Goal: Transaction & Acquisition: Obtain resource

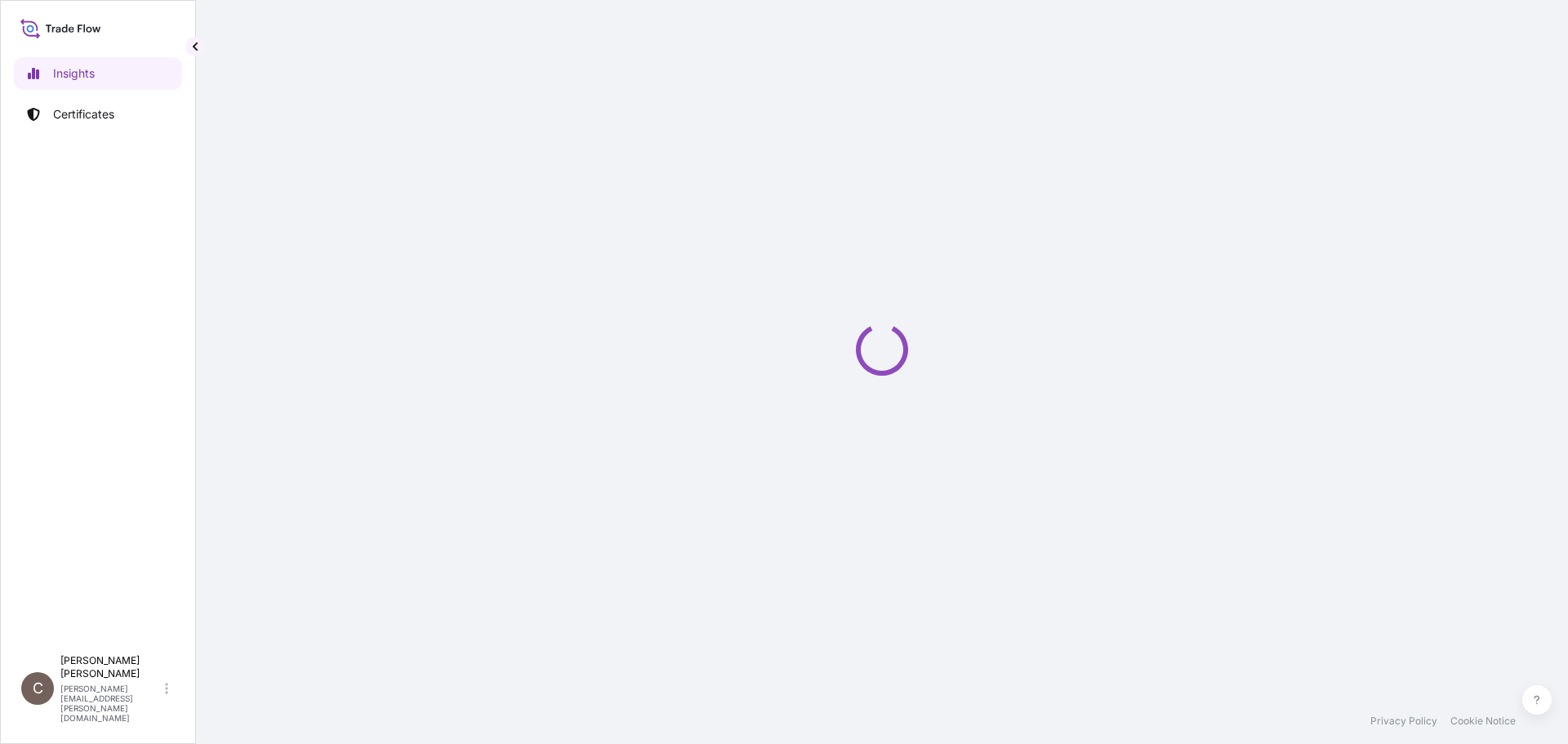
select select "2025"
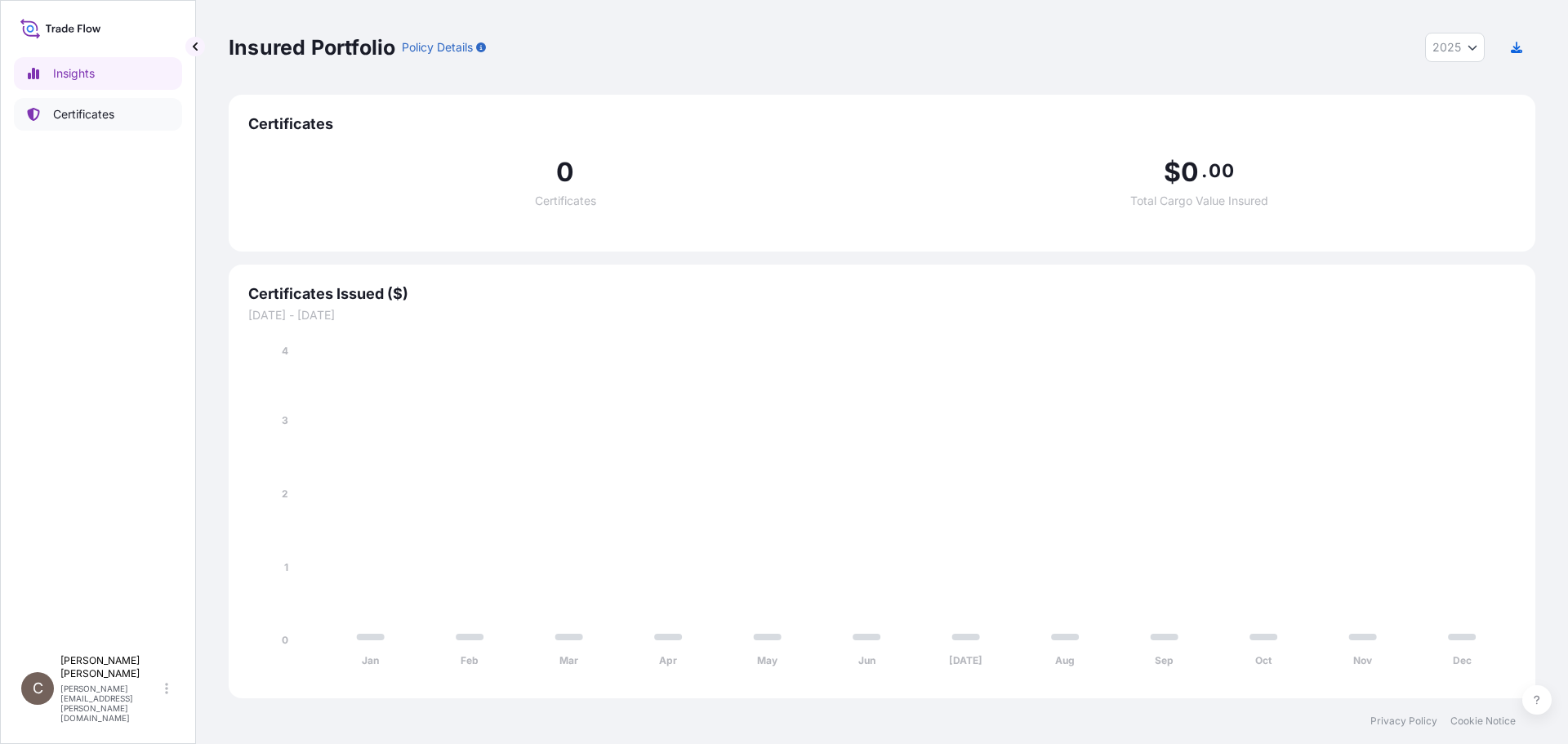
click at [76, 113] on p "Certificates" at bounding box center [83, 114] width 62 height 17
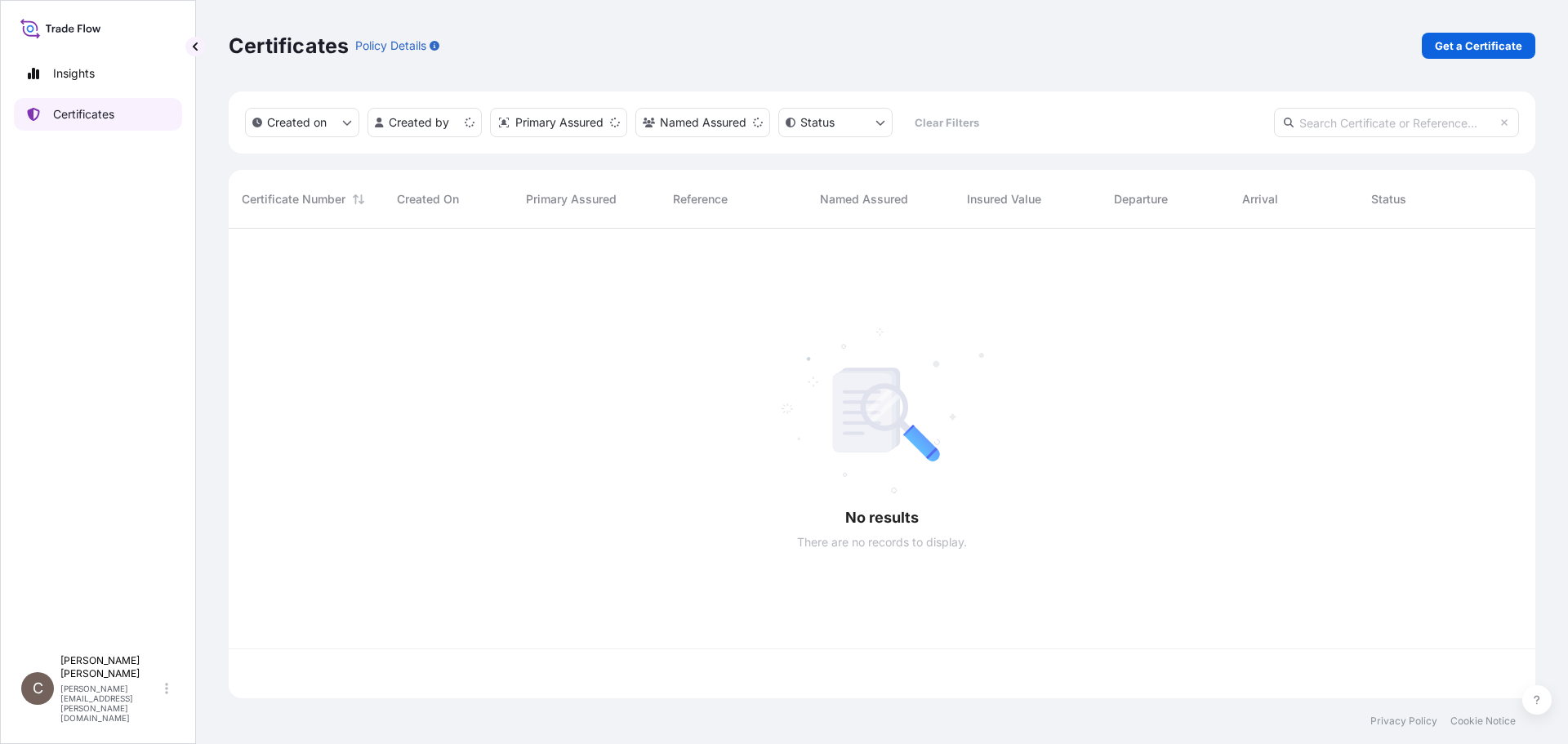
scroll to position [466, 1294]
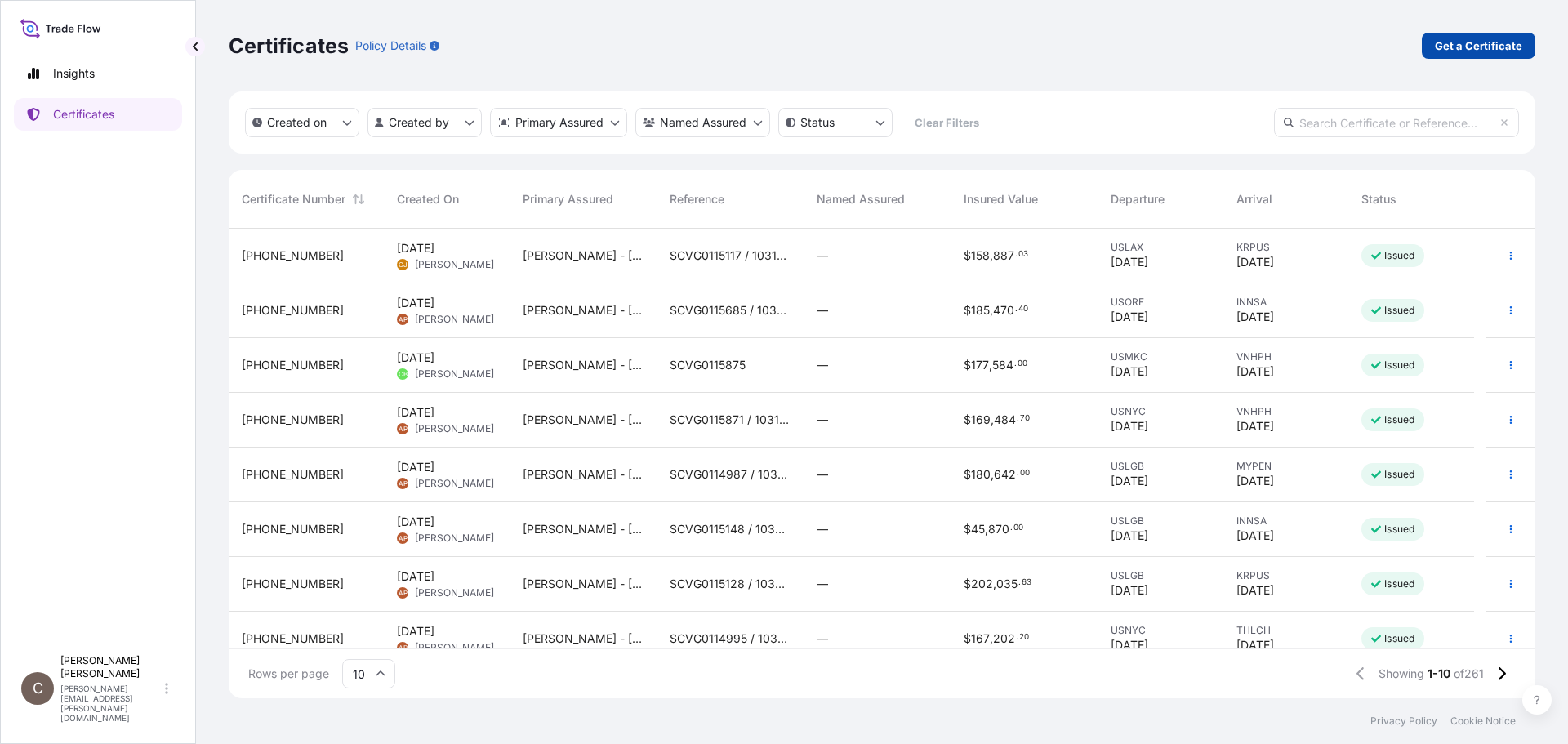
click at [776, 50] on p "Get a Certificate" at bounding box center [1477, 46] width 87 height 17
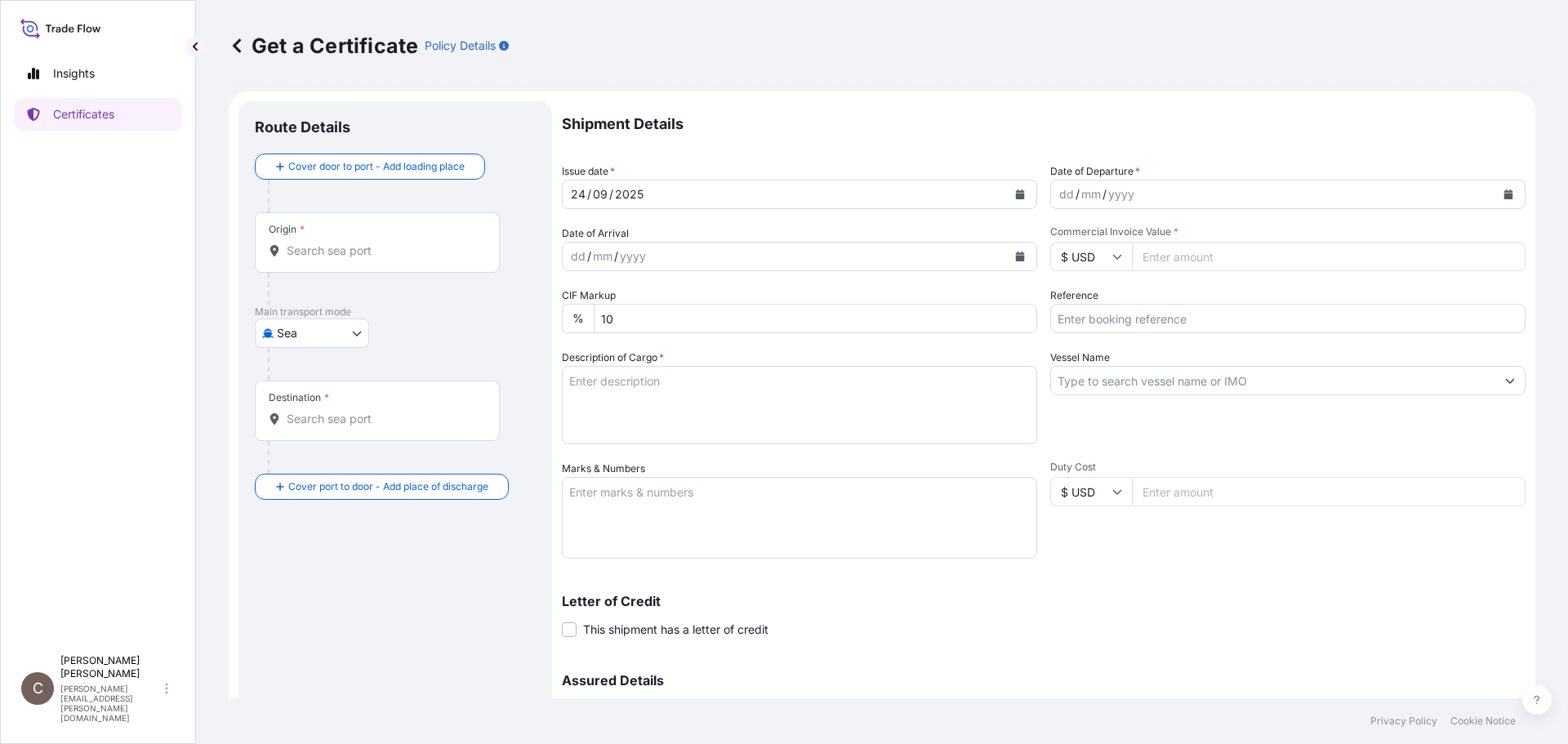
click at [301, 334] on body "Insights Certificates C Colleen Wesley colleen.wesley@dsv.com Get a Certificate…" at bounding box center [784, 372] width 1568 height 744
click at [297, 370] on span "Air" at bounding box center [293, 376] width 15 height 17
select select "Air"
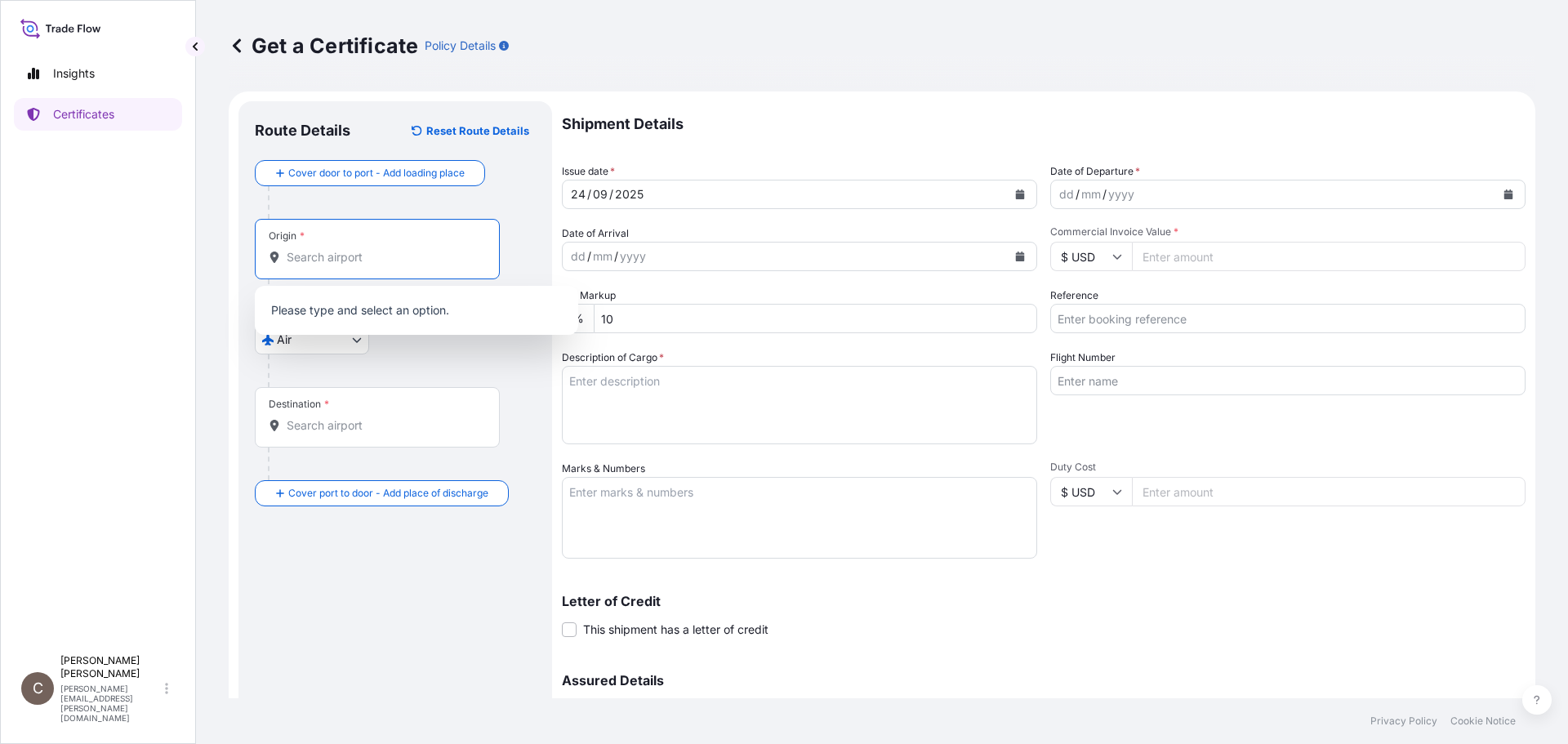
click at [316, 259] on input "Origin *" at bounding box center [382, 257] width 192 height 17
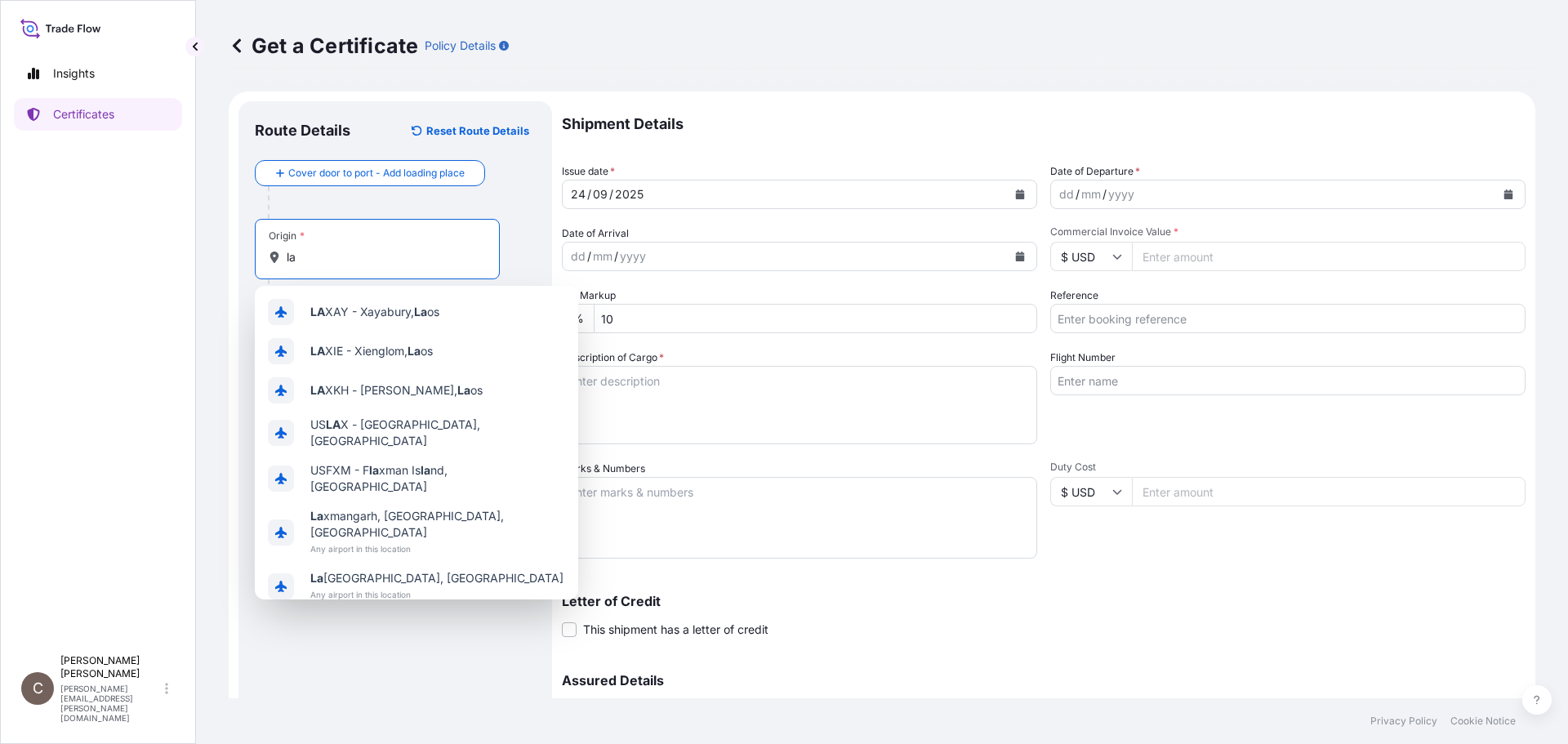
type input "l"
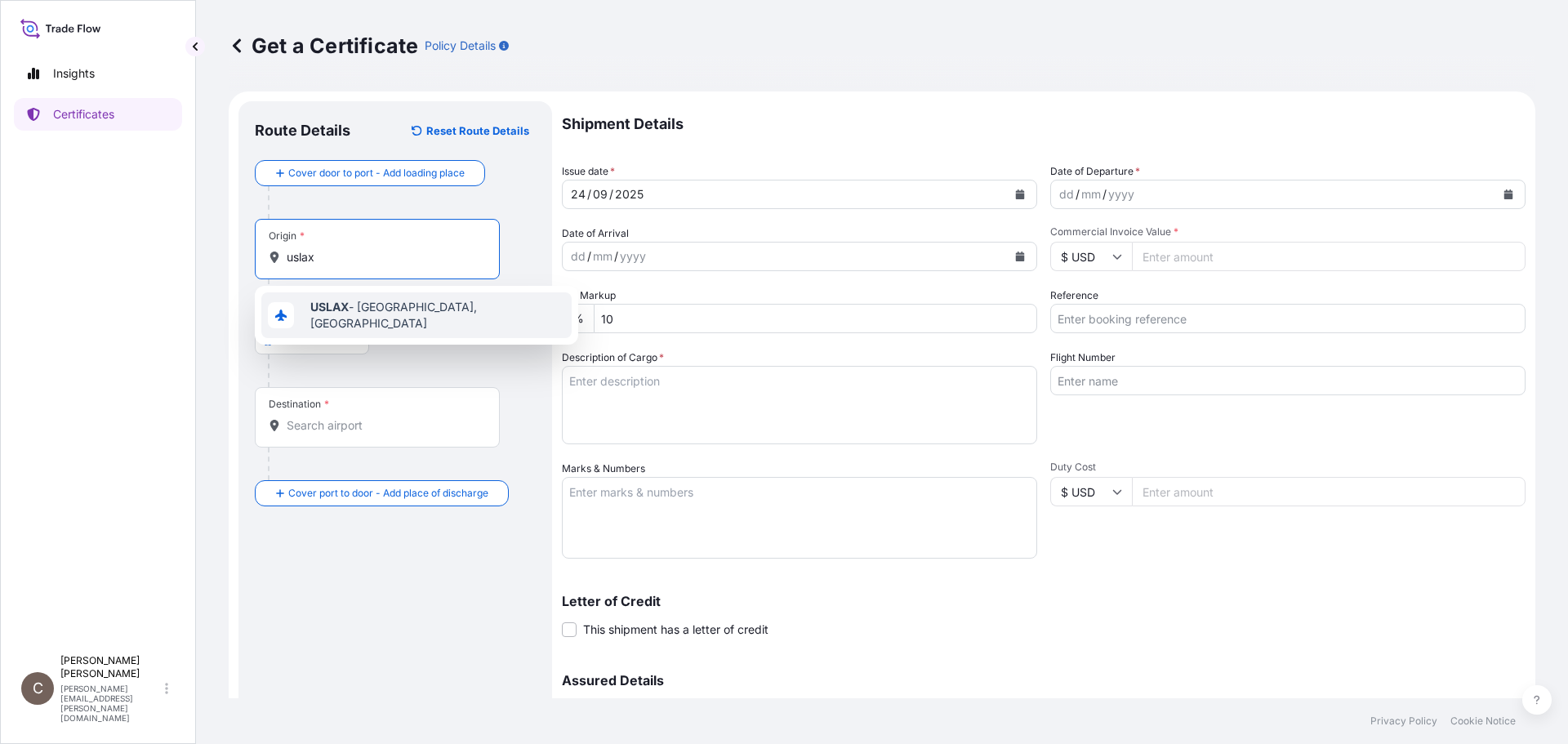
click at [328, 314] on b "USLAX" at bounding box center [330, 307] width 39 height 14
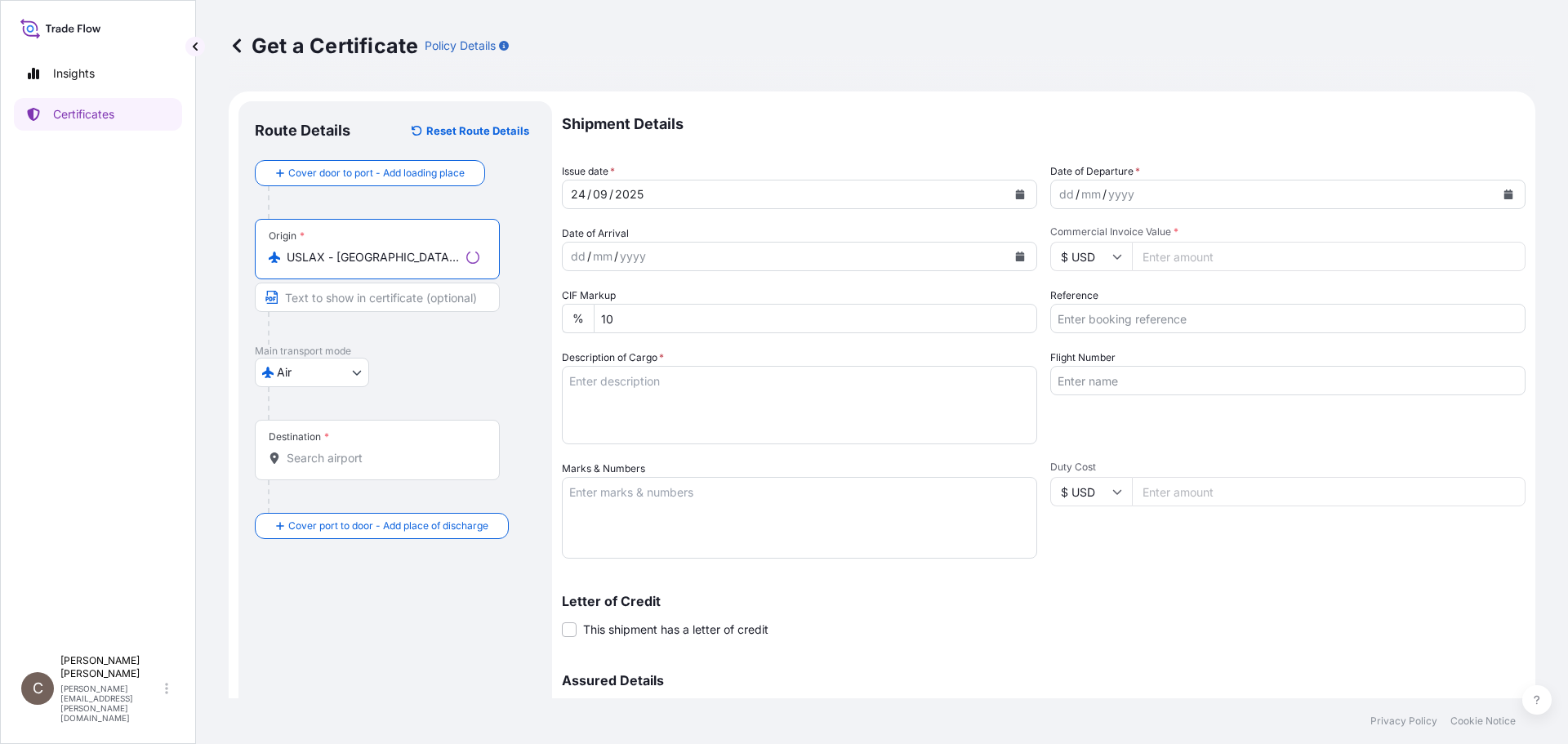
type input "USLAX - Los Angeles, United States"
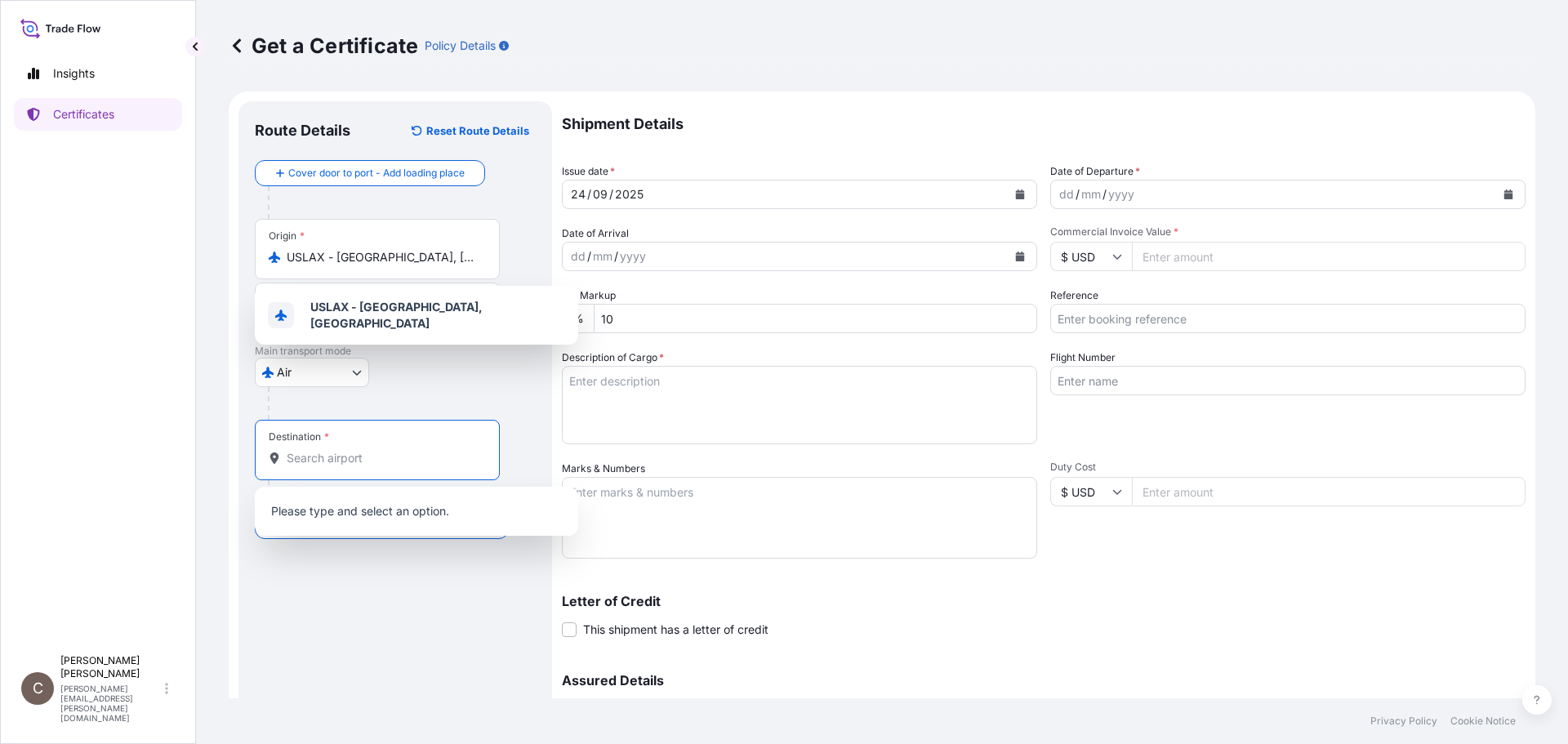
click at [304, 455] on input "Destination *" at bounding box center [382, 458] width 192 height 17
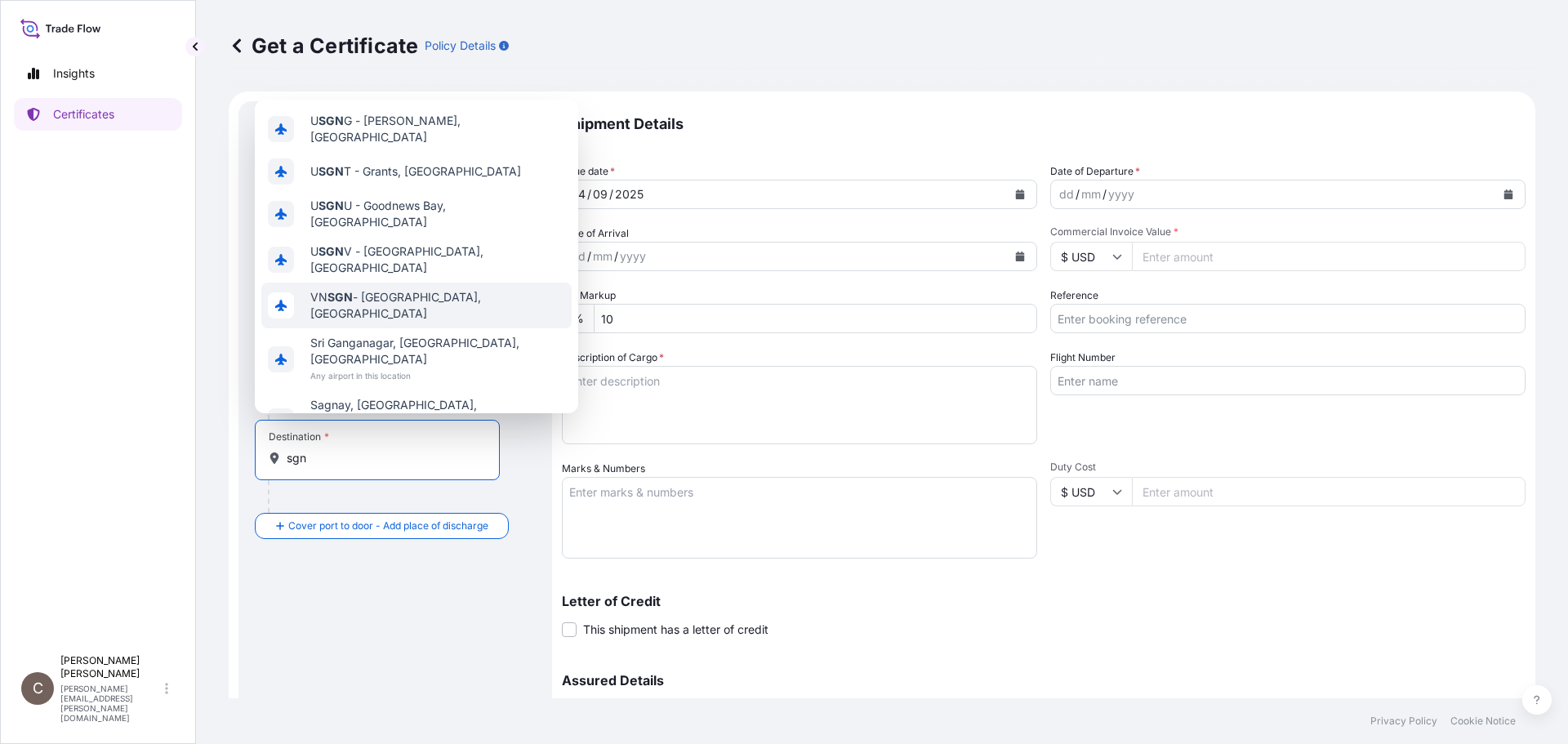
click at [379, 303] on span "VN SGN - Ho Chi Minh City, Vietnam" at bounding box center [438, 305] width 255 height 33
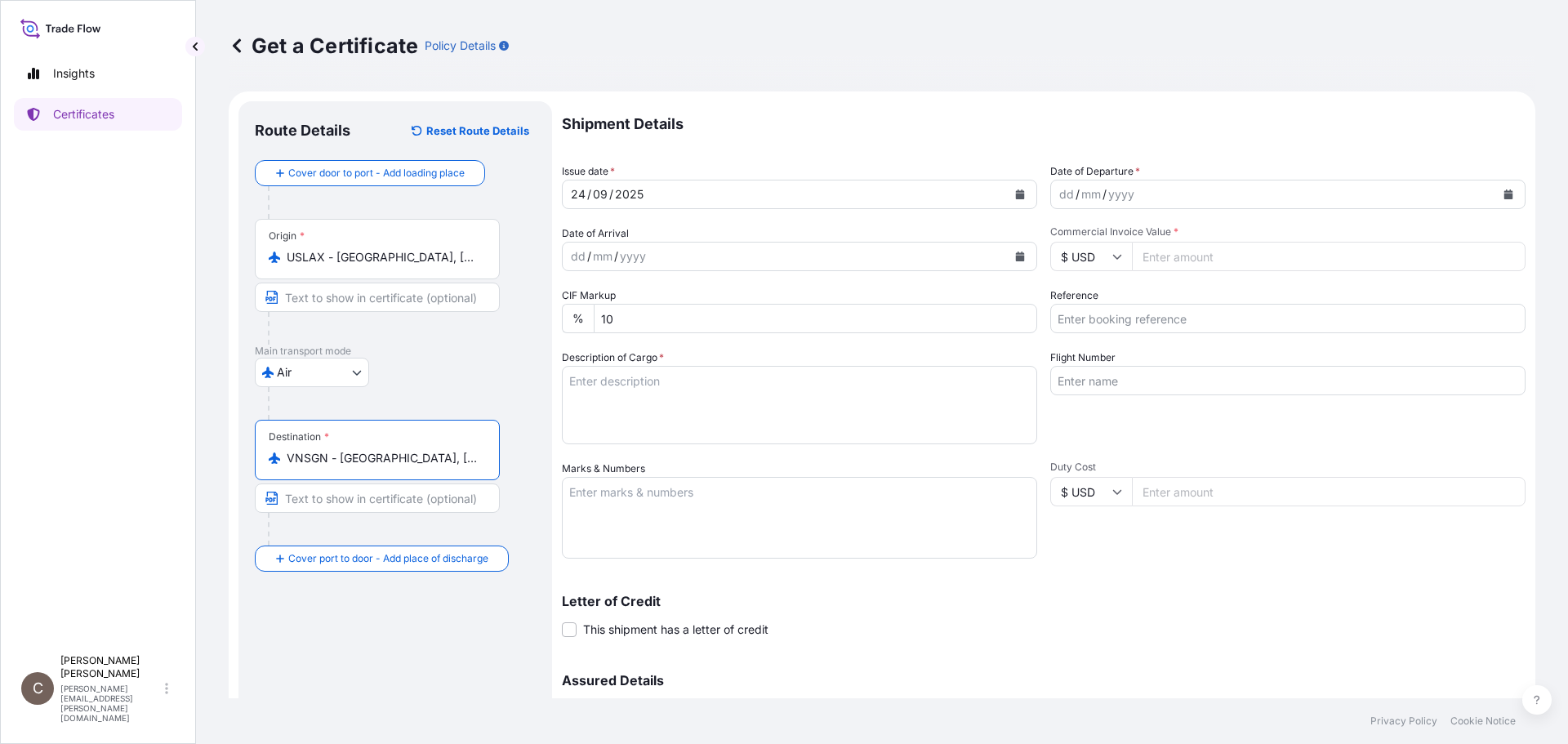
type input "VNSGN - Ho Chi Minh City, Vietnam"
click at [776, 189] on button "Calendar" at bounding box center [1508, 194] width 26 height 26
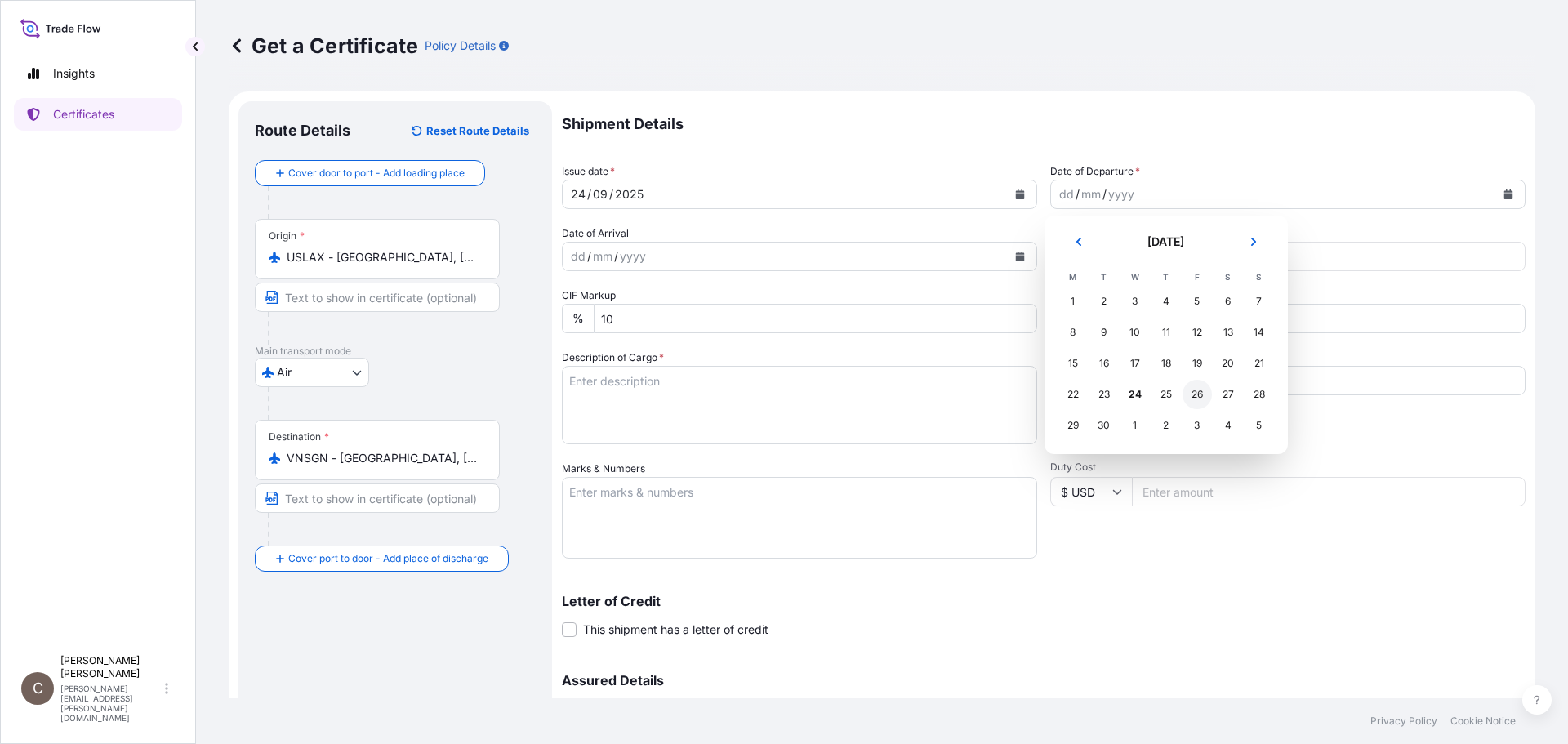
click at [776, 392] on div "26" at bounding box center [1196, 394] width 29 height 29
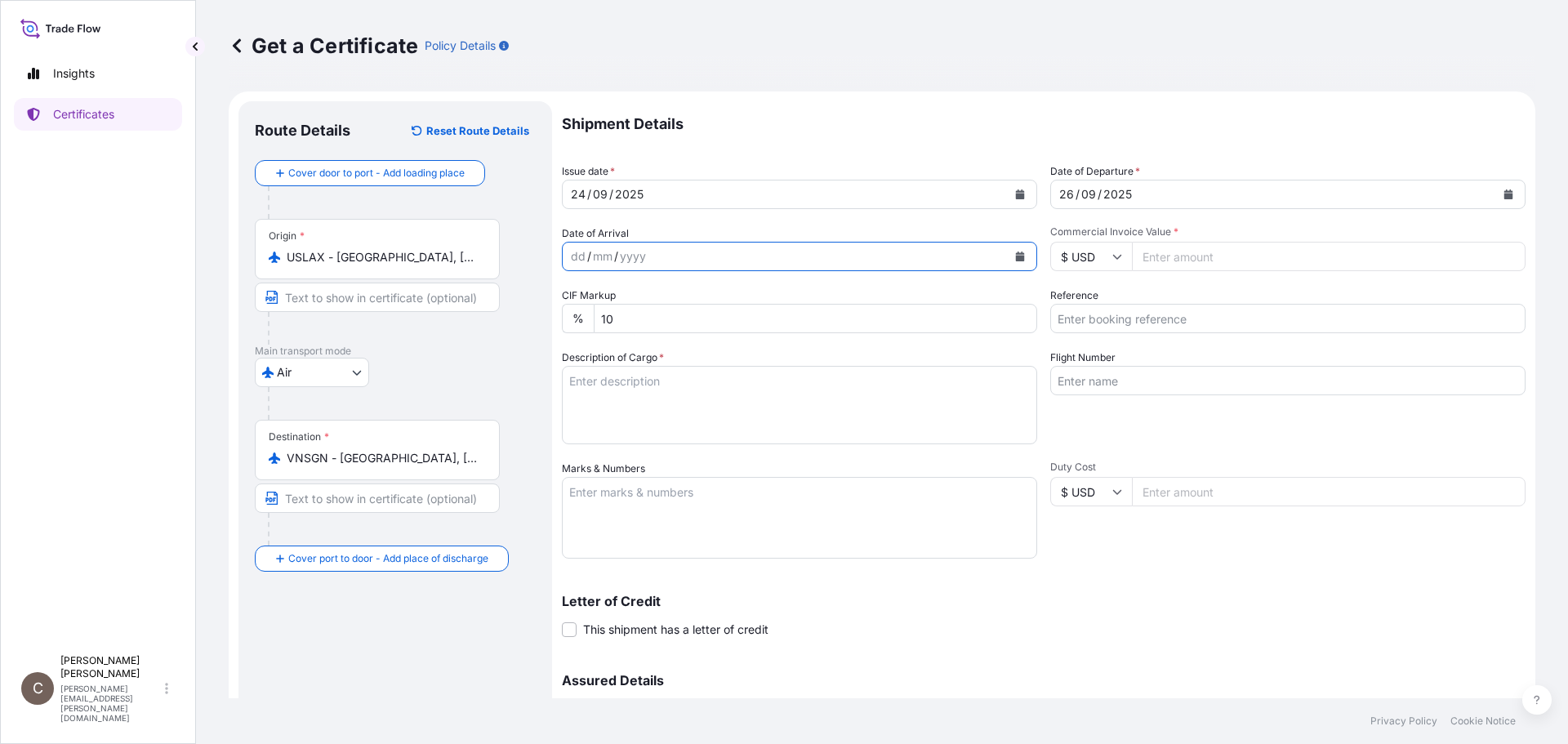
click at [776, 259] on icon "Calendar" at bounding box center [1020, 256] width 9 height 10
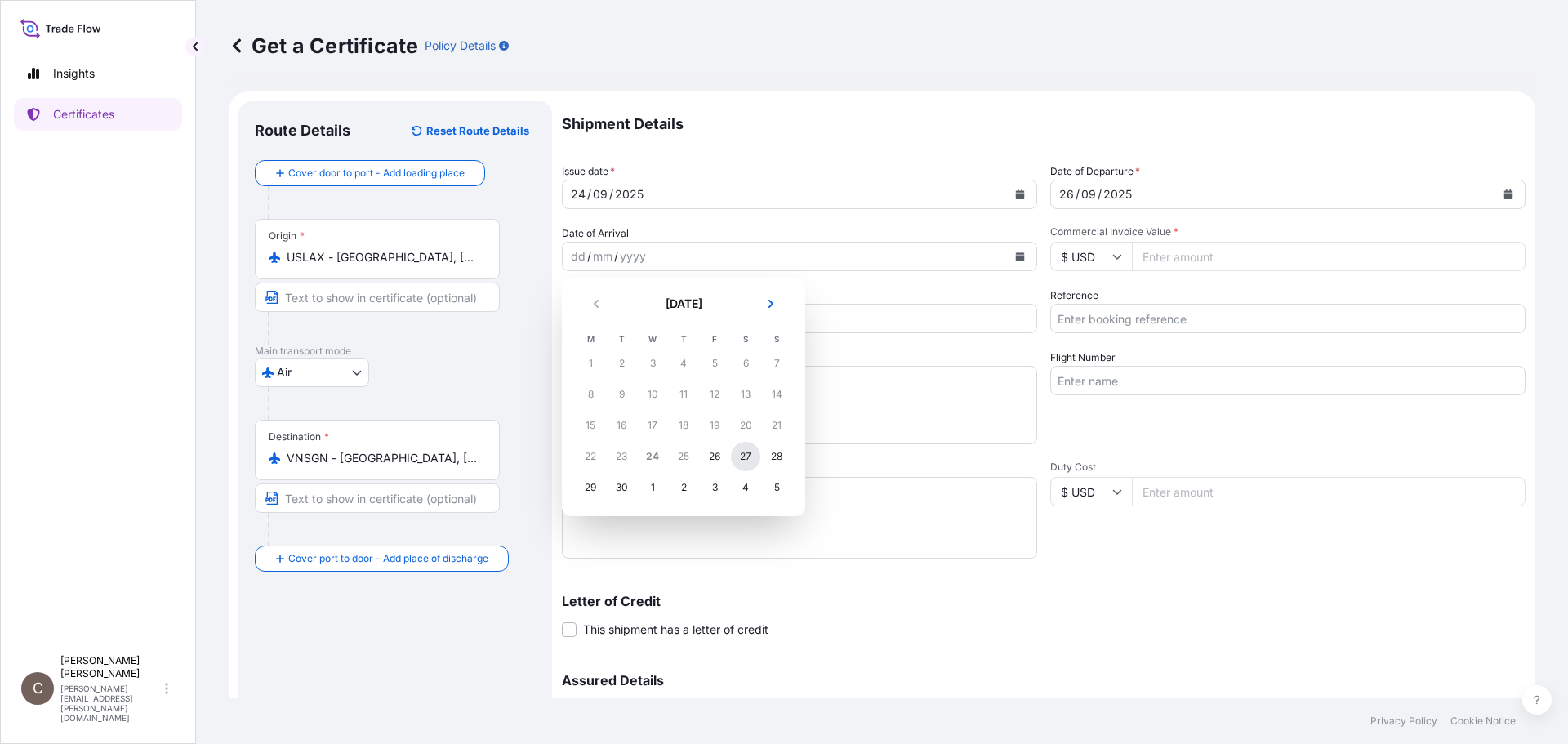
click at [738, 461] on div "27" at bounding box center [744, 456] width 29 height 29
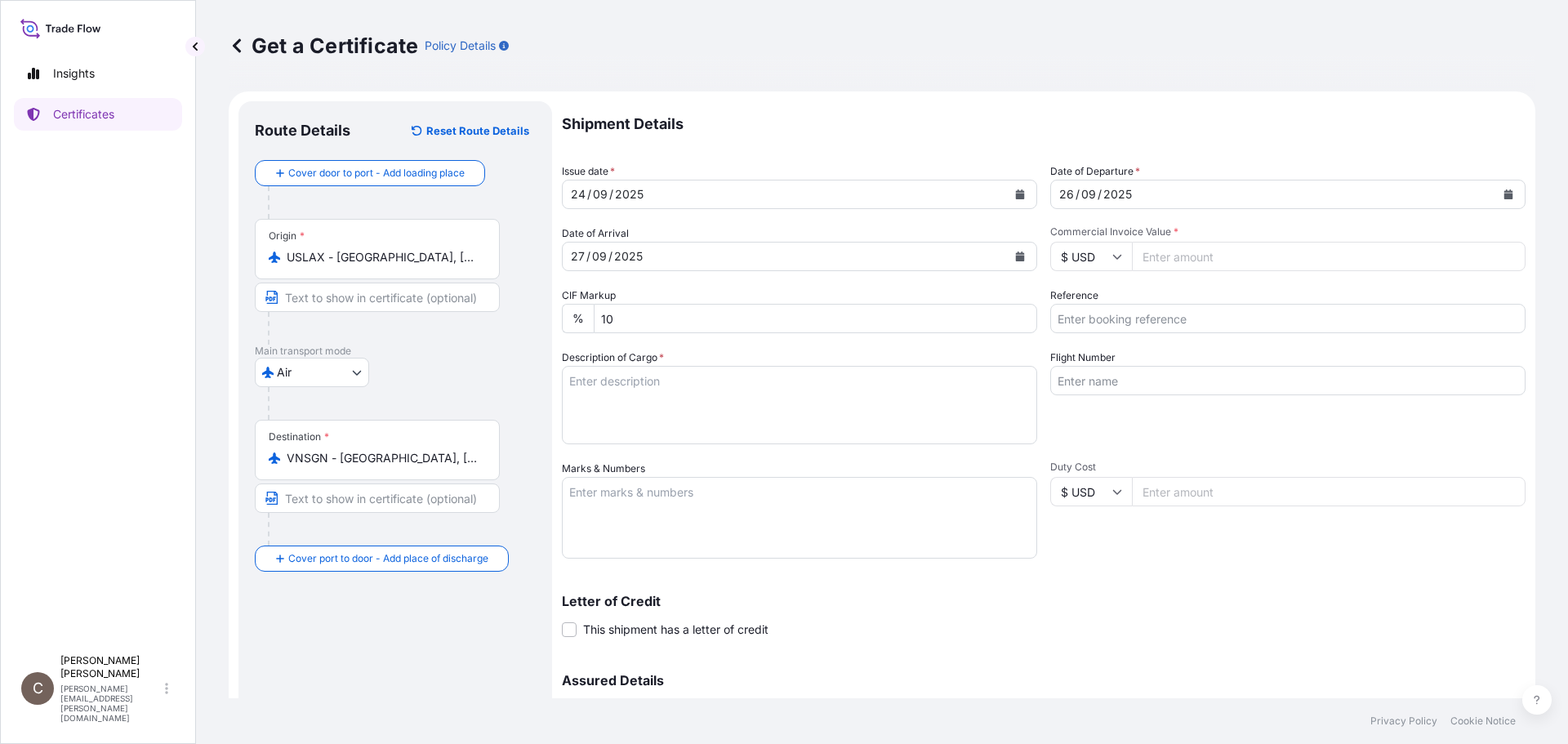
click at [776, 264] on input "Commercial Invoice Value *" at bounding box center [1329, 256] width 394 height 29
type input "54600"
type input "CVG0116338"
click at [592, 397] on textarea "Description of Cargo *" at bounding box center [799, 405] width 475 height 78
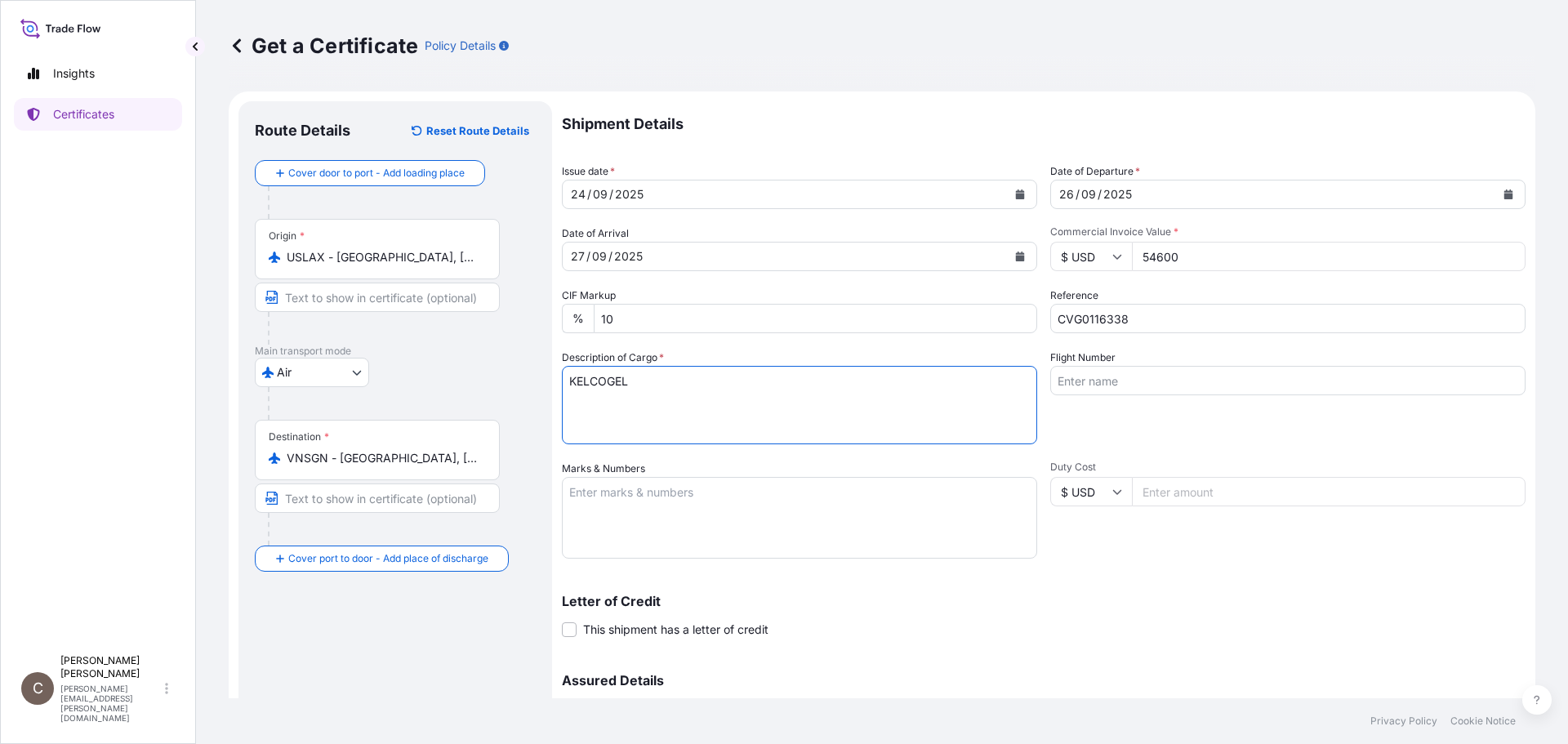
type textarea "KELCOGEL"
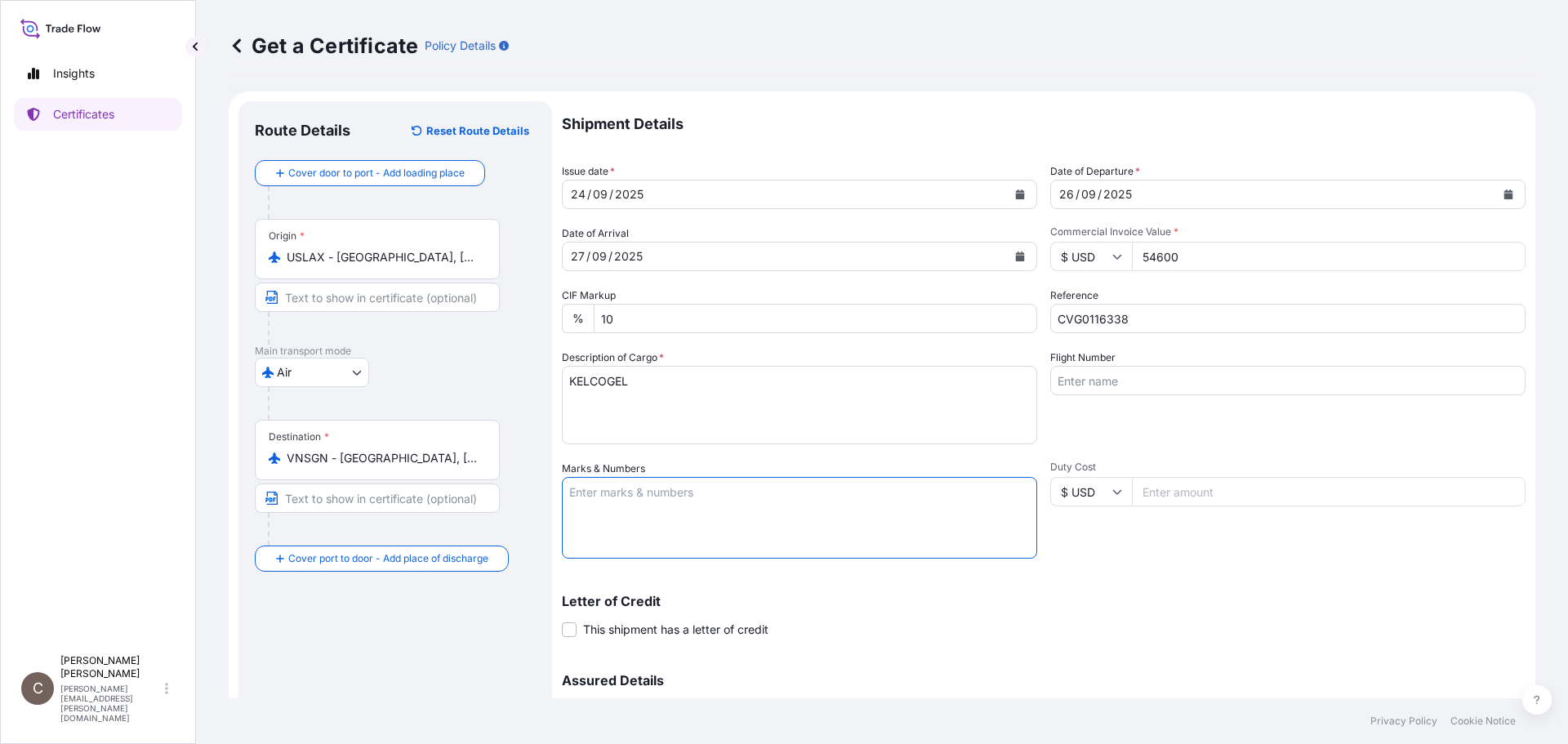
click at [669, 499] on textarea "Marks & Numbers" at bounding box center [799, 518] width 475 height 82
paste textarea "ASIA CHEMICAL CORPORATION ACC-25052590 Ho Chi Minh City"
type textarea "ASIA CHEMICAL CORPORATION ACC-25052590 Ho Chi Minh City"
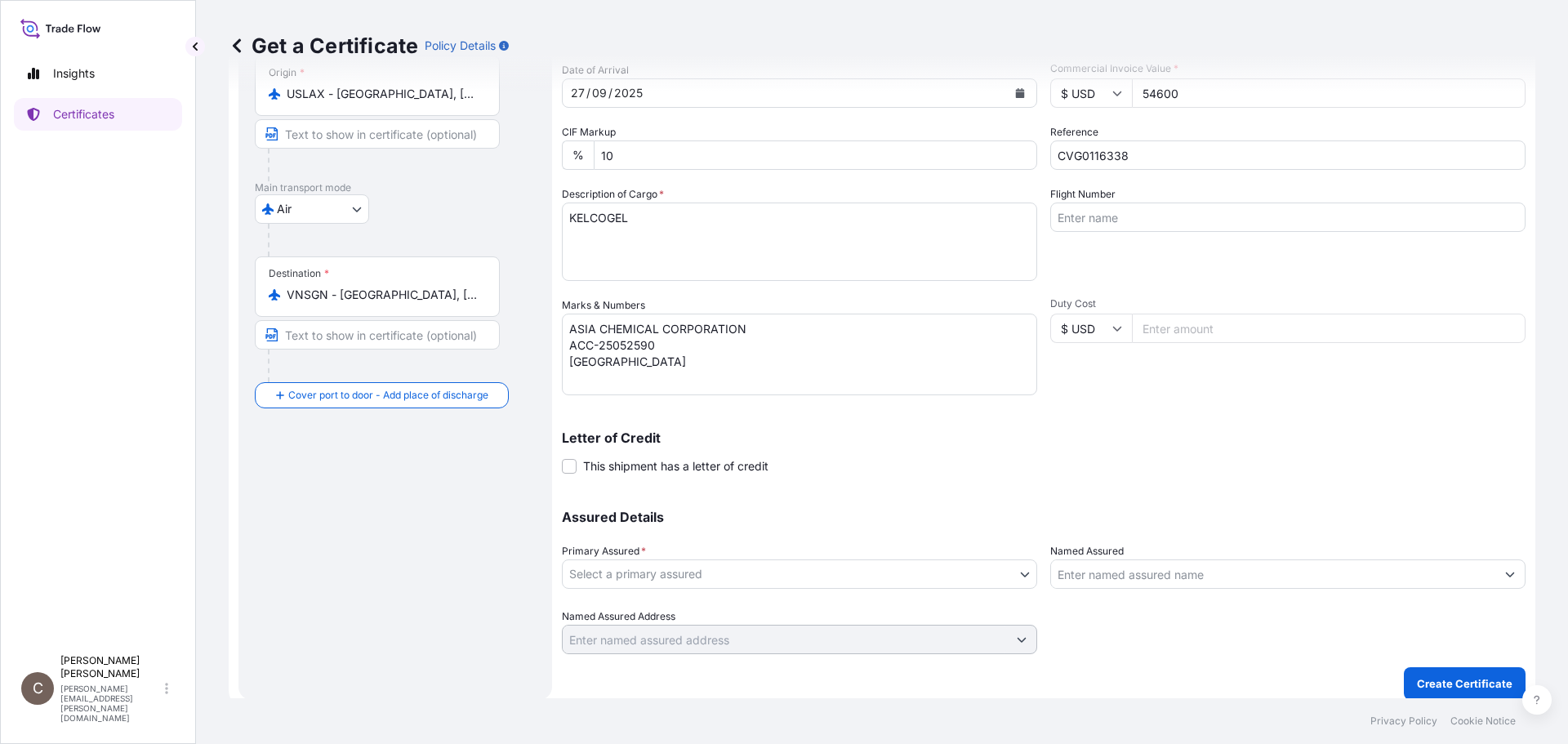
scroll to position [175, 0]
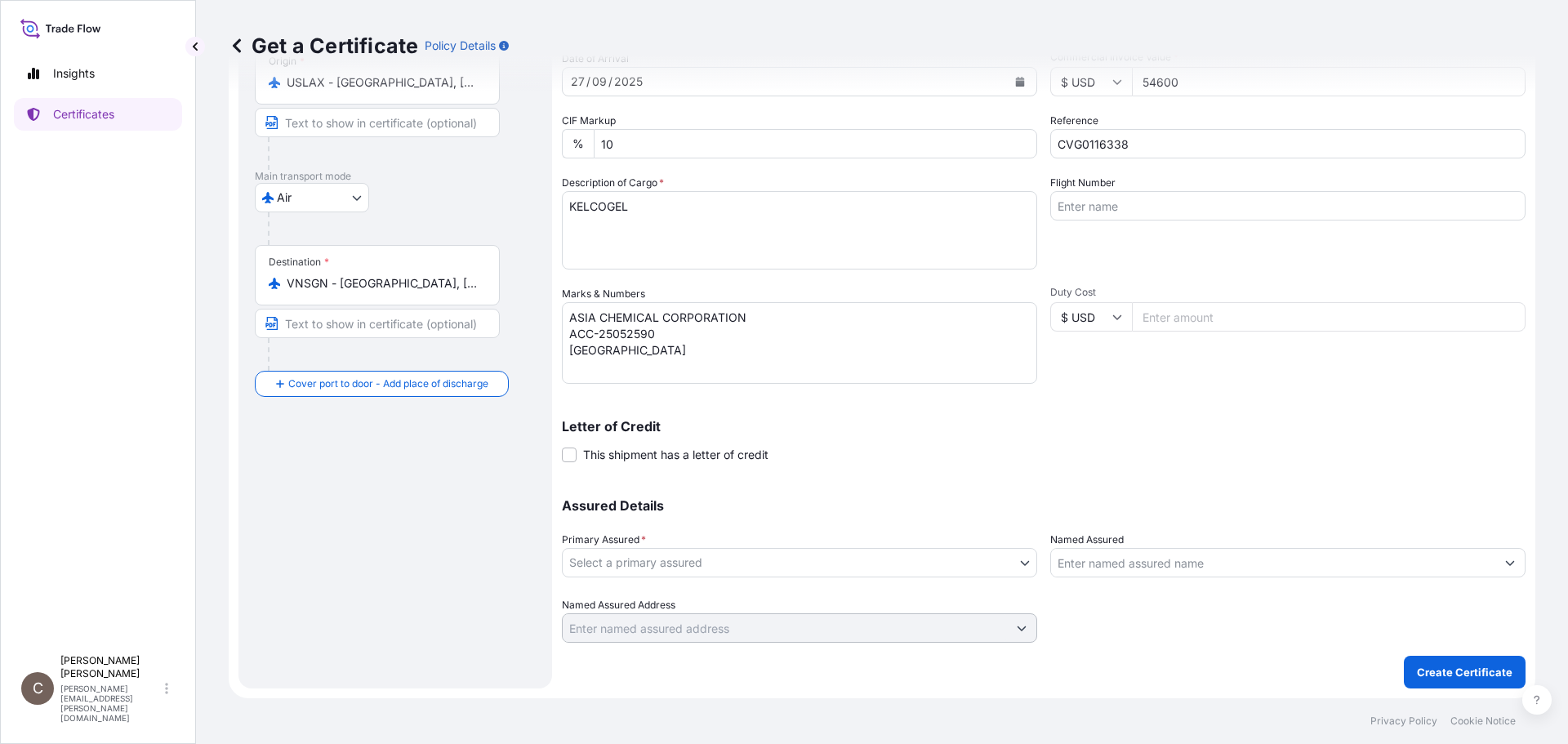
click at [758, 565] on body "Insights Certificates C Colleen Wesley colleen.wesley@dsv.com Get a Certificate…" at bounding box center [784, 372] width 1568 height 744
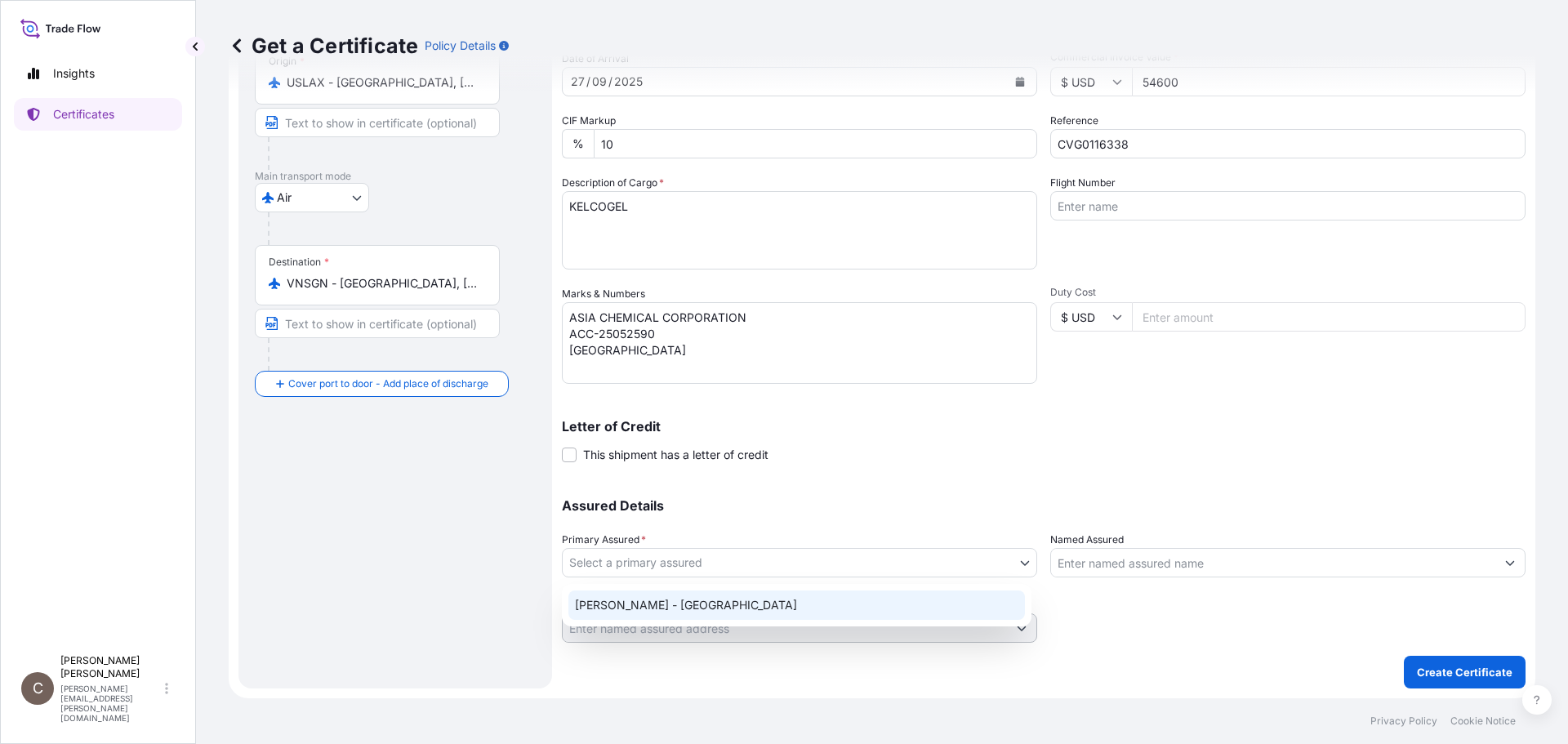
click at [716, 602] on div "CP Kelco - USA" at bounding box center [796, 605] width 456 height 29
select select "31650"
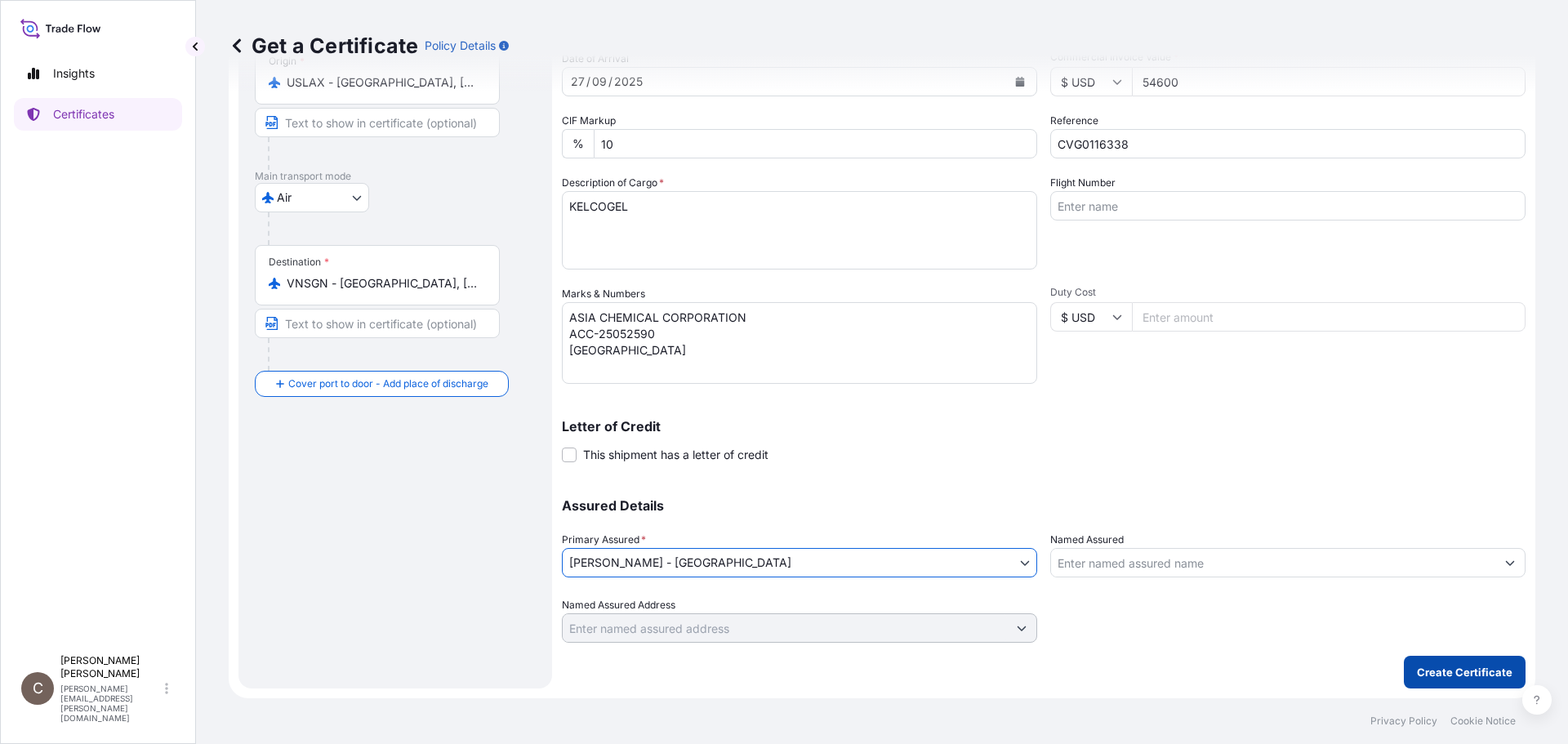
click at [776, 606] on p "Create Certificate" at bounding box center [1464, 672] width 96 height 17
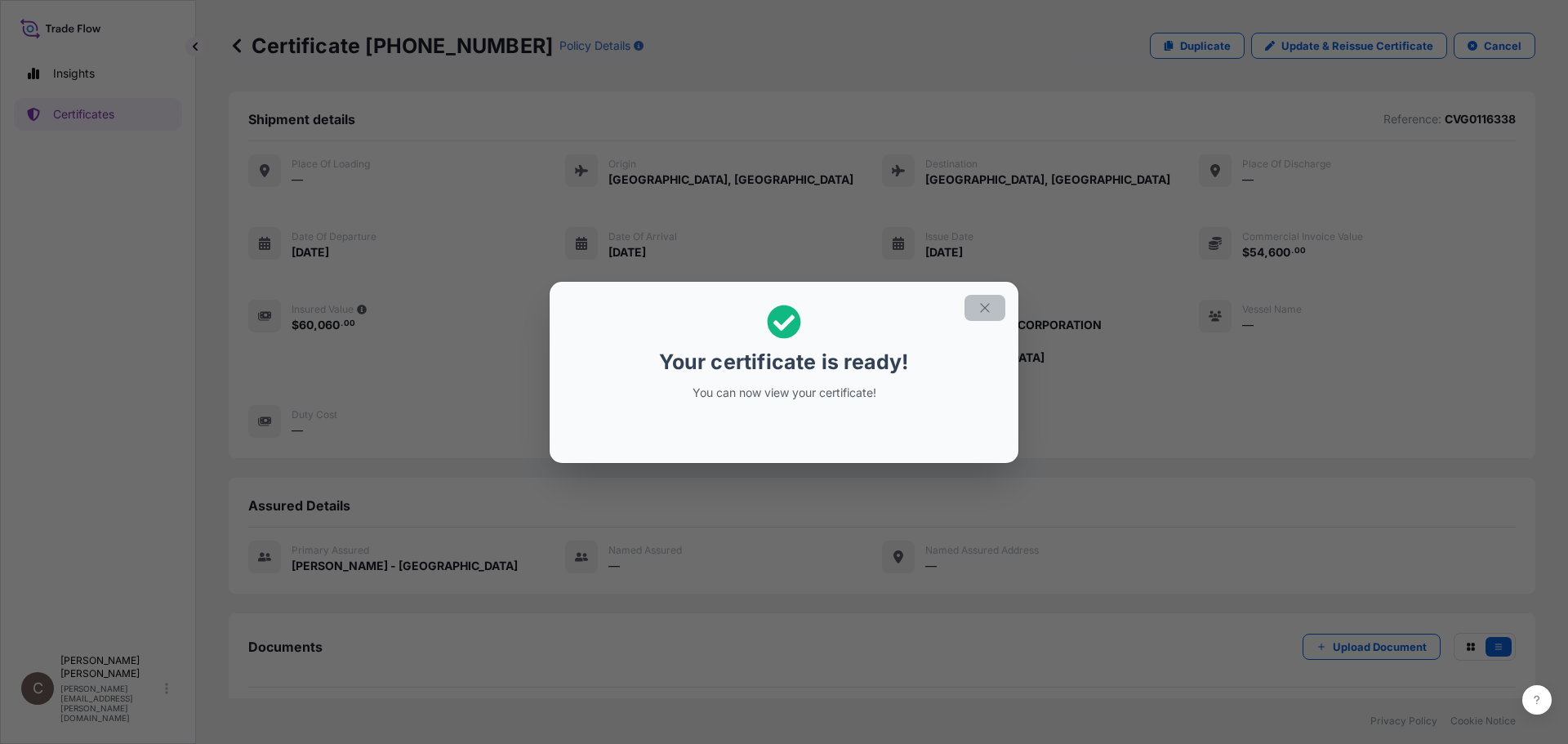
click at [776, 314] on icon "button" at bounding box center [984, 308] width 15 height 15
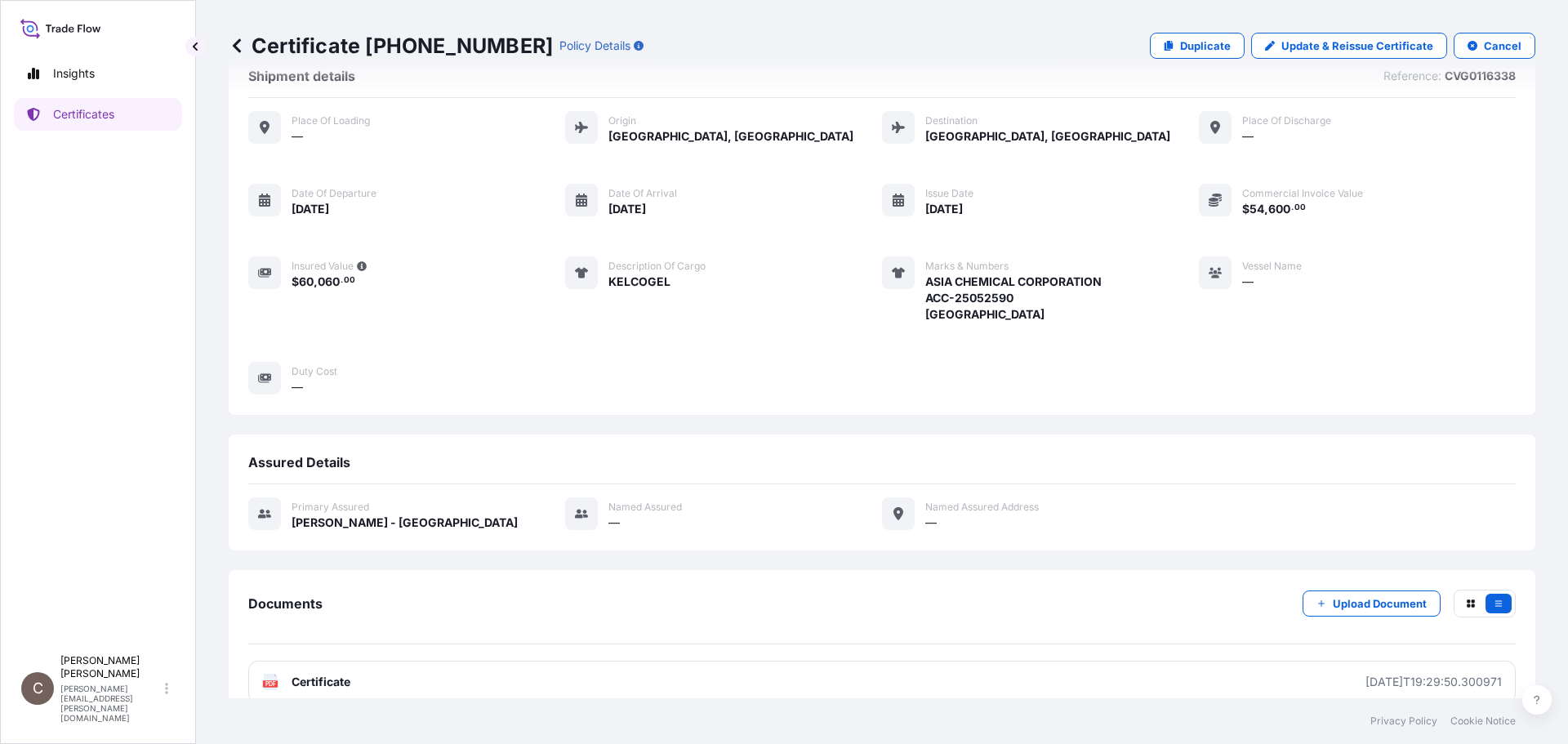
scroll to position [68, 0]
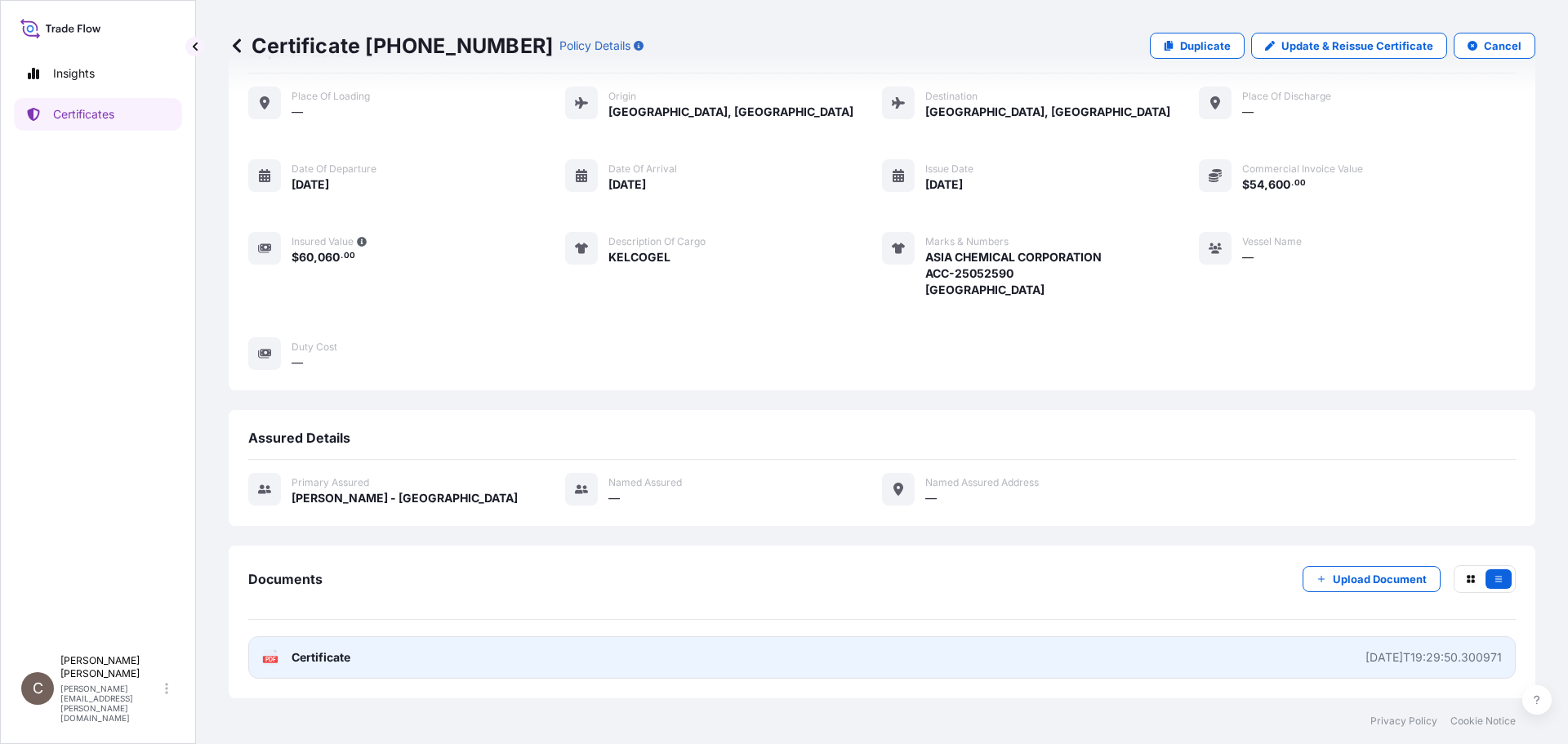
click at [336, 606] on span "Certificate" at bounding box center [321, 658] width 59 height 17
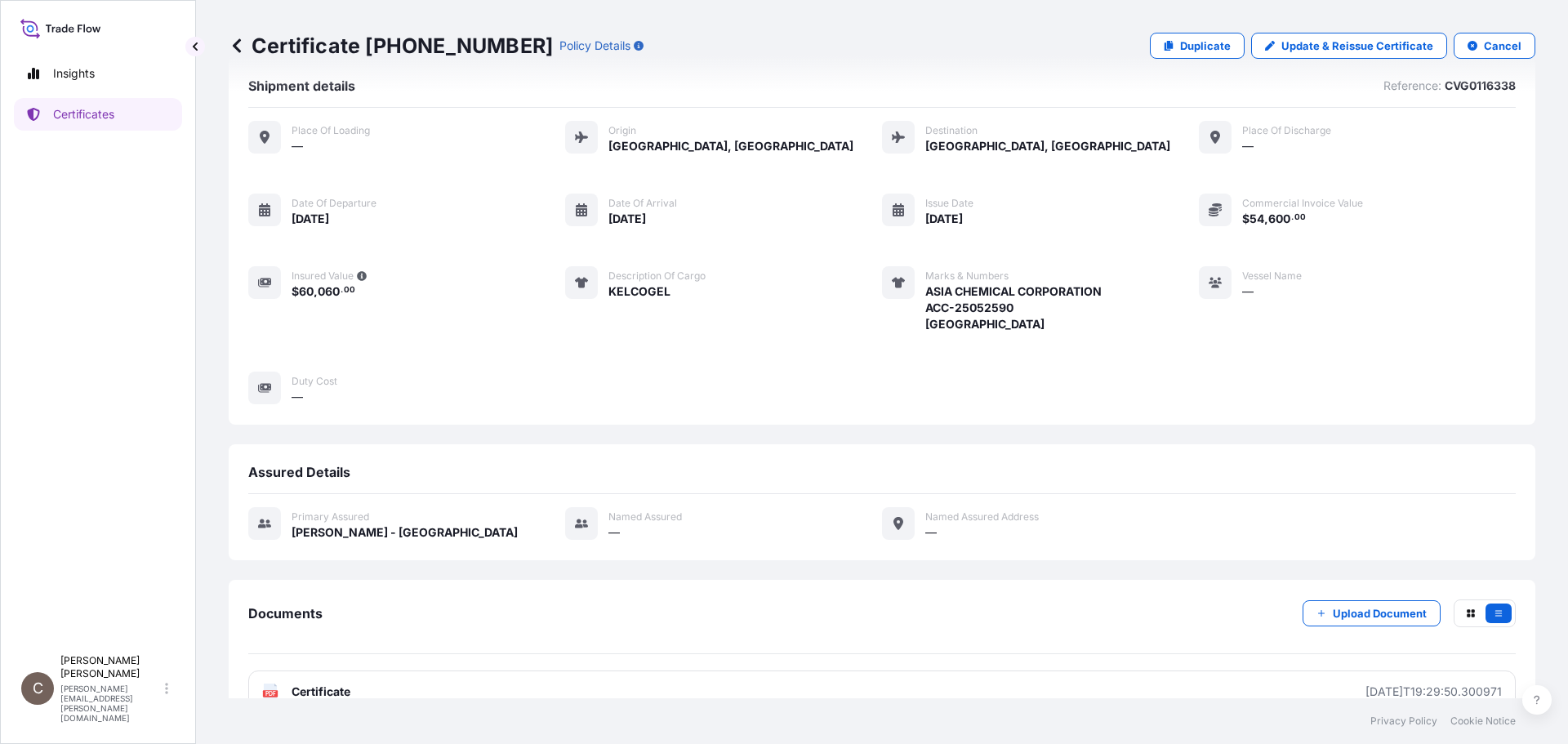
scroll to position [0, 0]
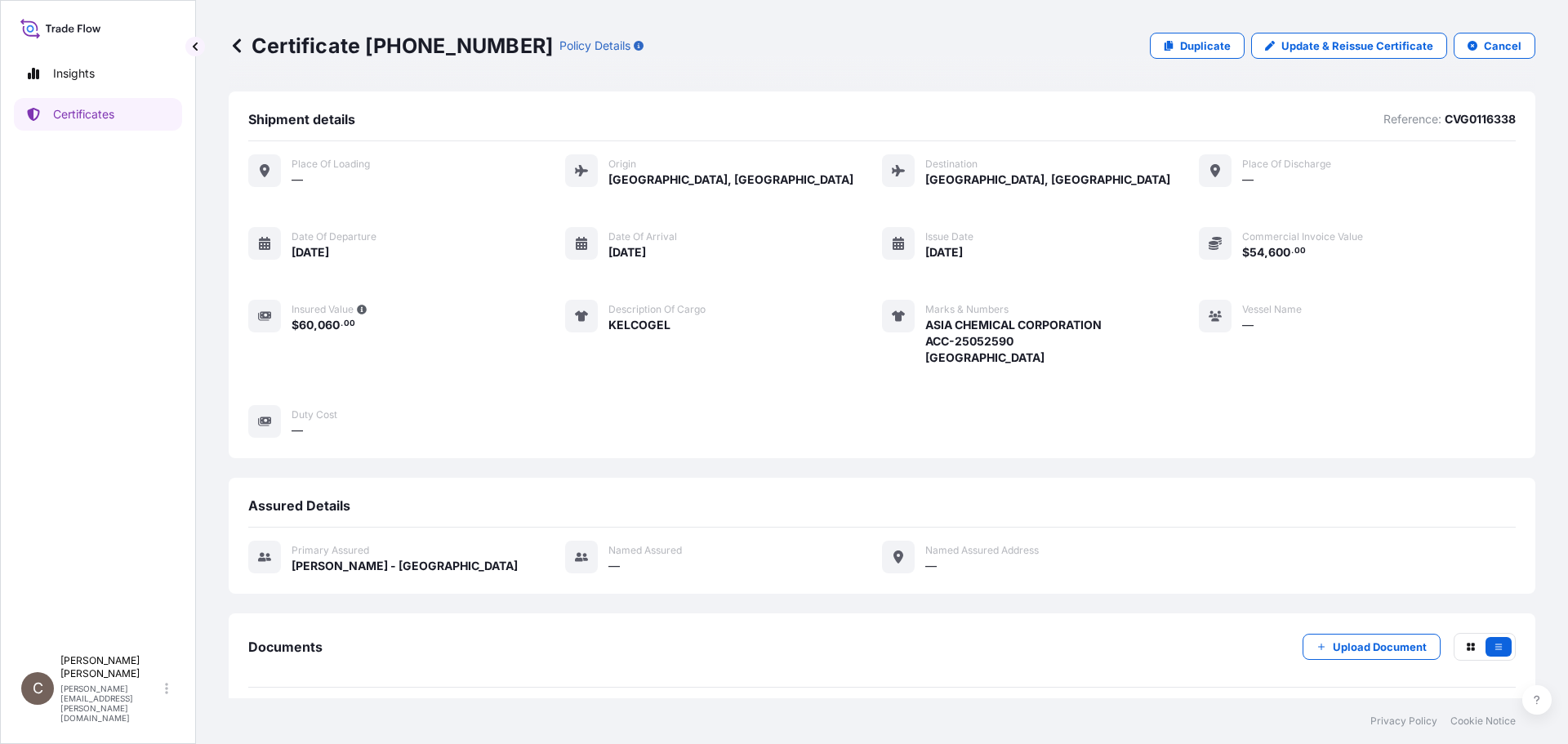
click at [78, 33] on icon at bounding box center [61, 28] width 81 height 24
click at [64, 62] on link "Insights" at bounding box center [98, 73] width 168 height 33
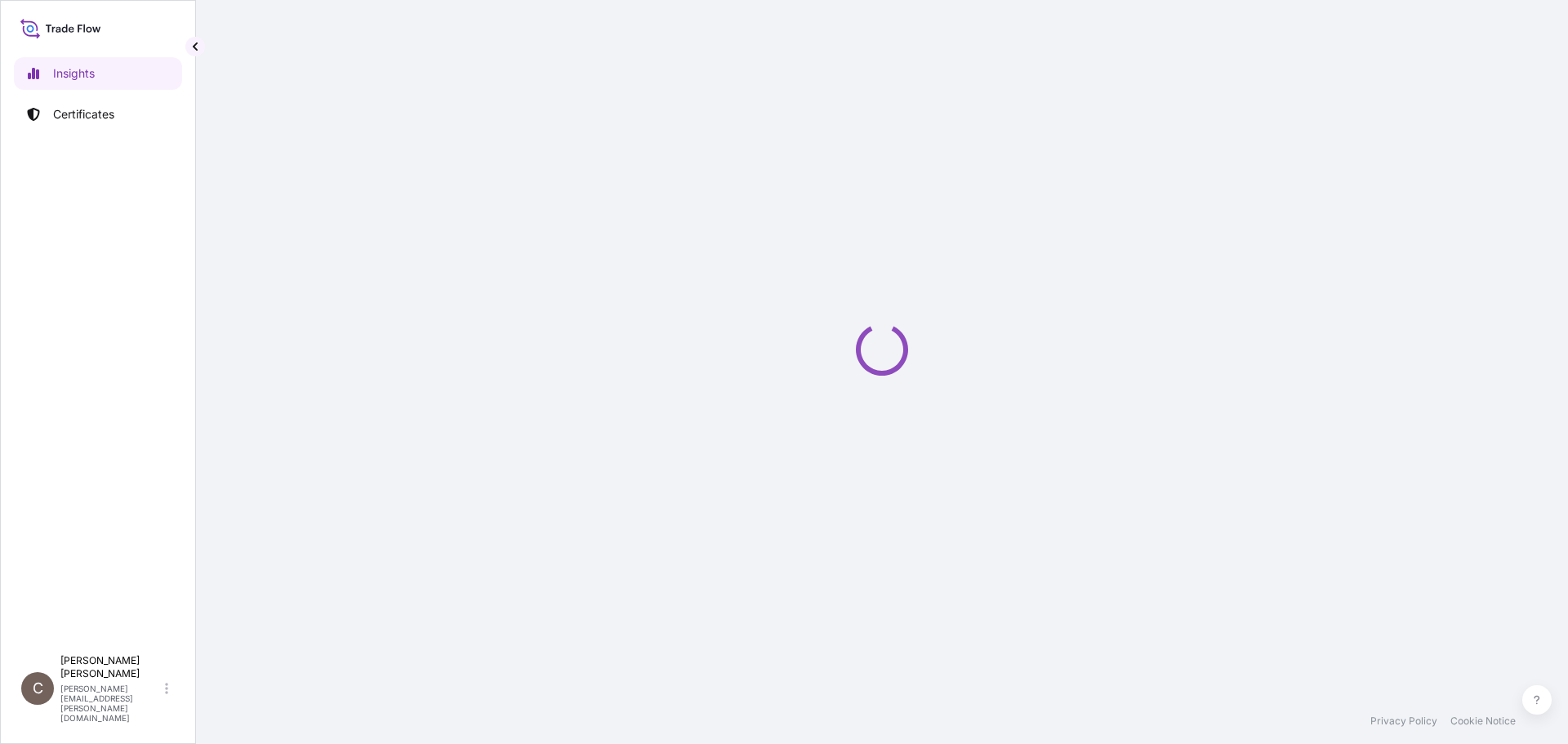
select select "2025"
